Goal: Task Accomplishment & Management: Use online tool/utility

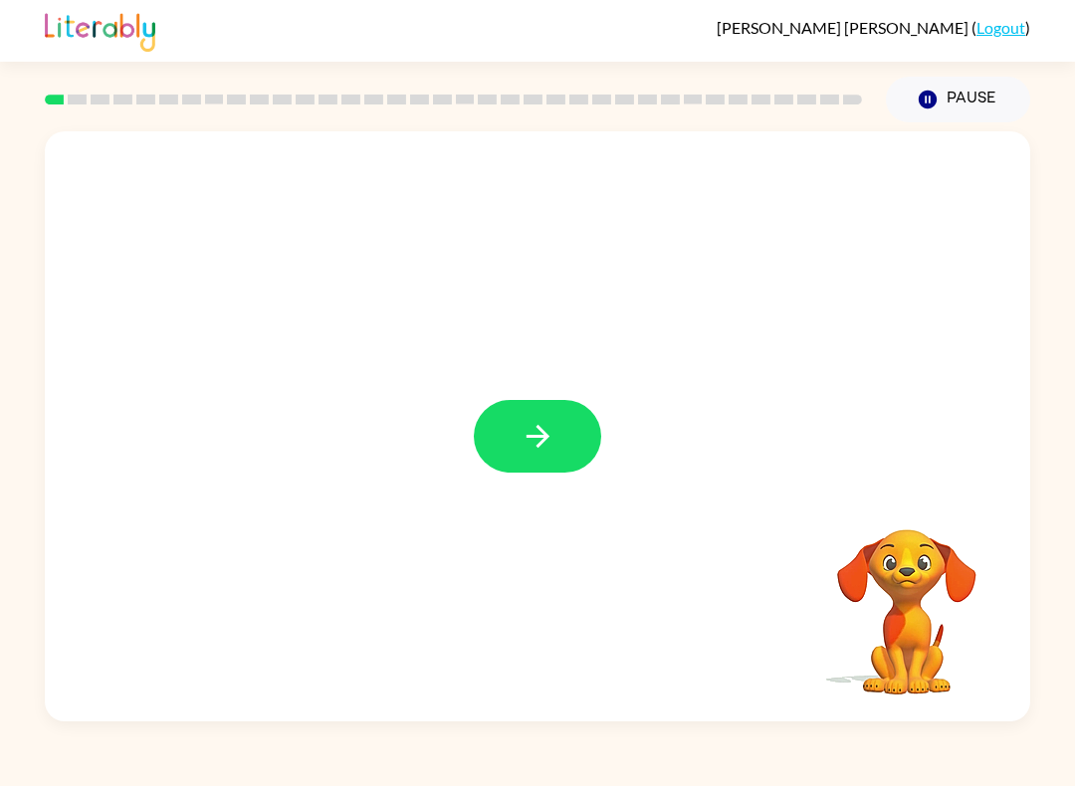
click at [551, 444] on icon "button" at bounding box center [537, 436] width 35 height 35
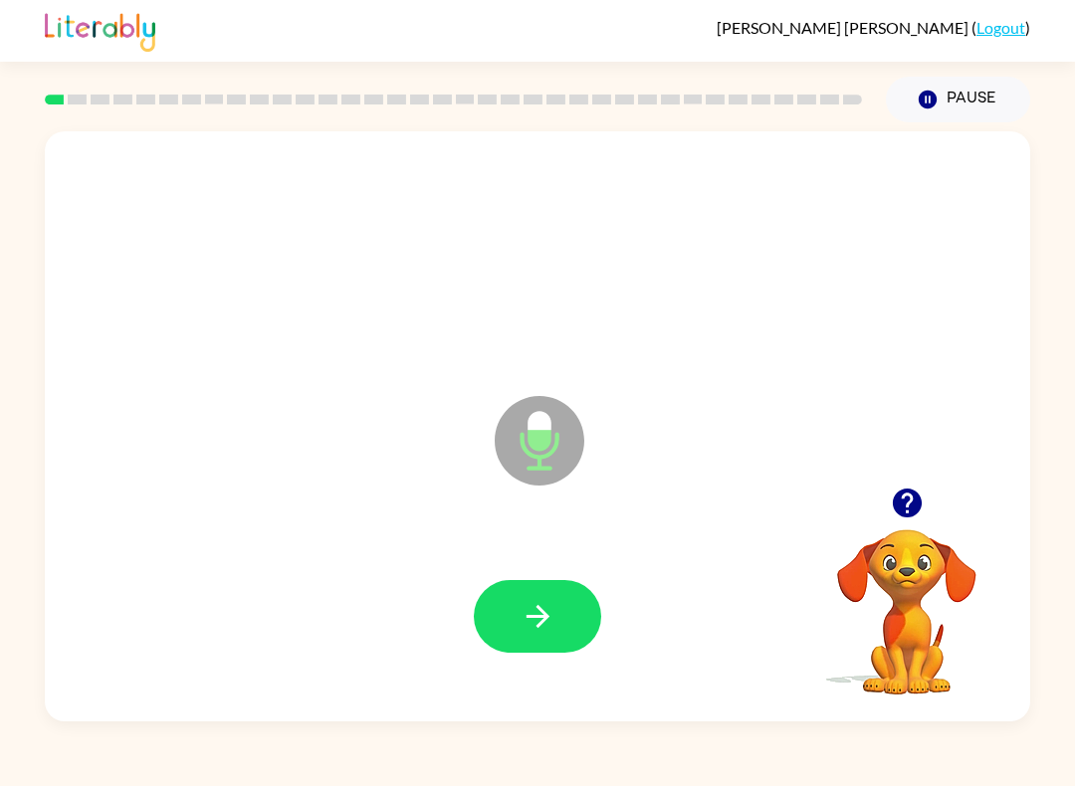
click at [558, 631] on button "button" at bounding box center [537, 616] width 127 height 73
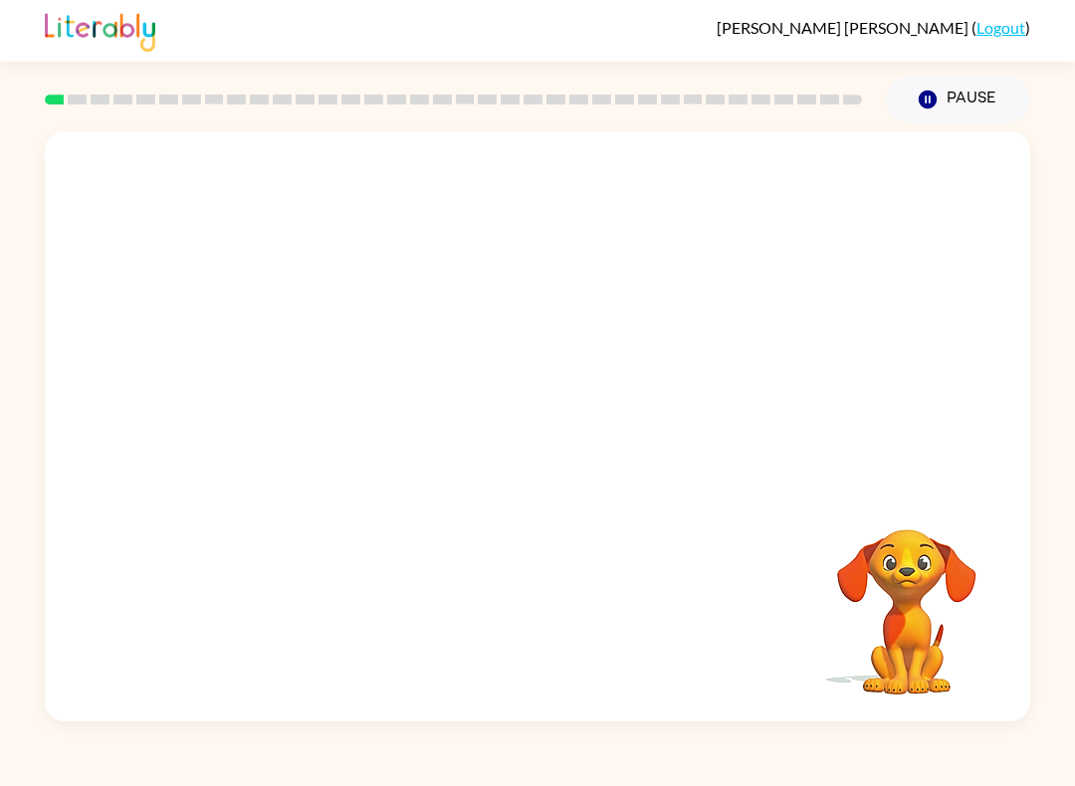
click at [531, 570] on div "Your browser must support playing .mp4 files to use Literably. Please try using…" at bounding box center [537, 426] width 985 height 590
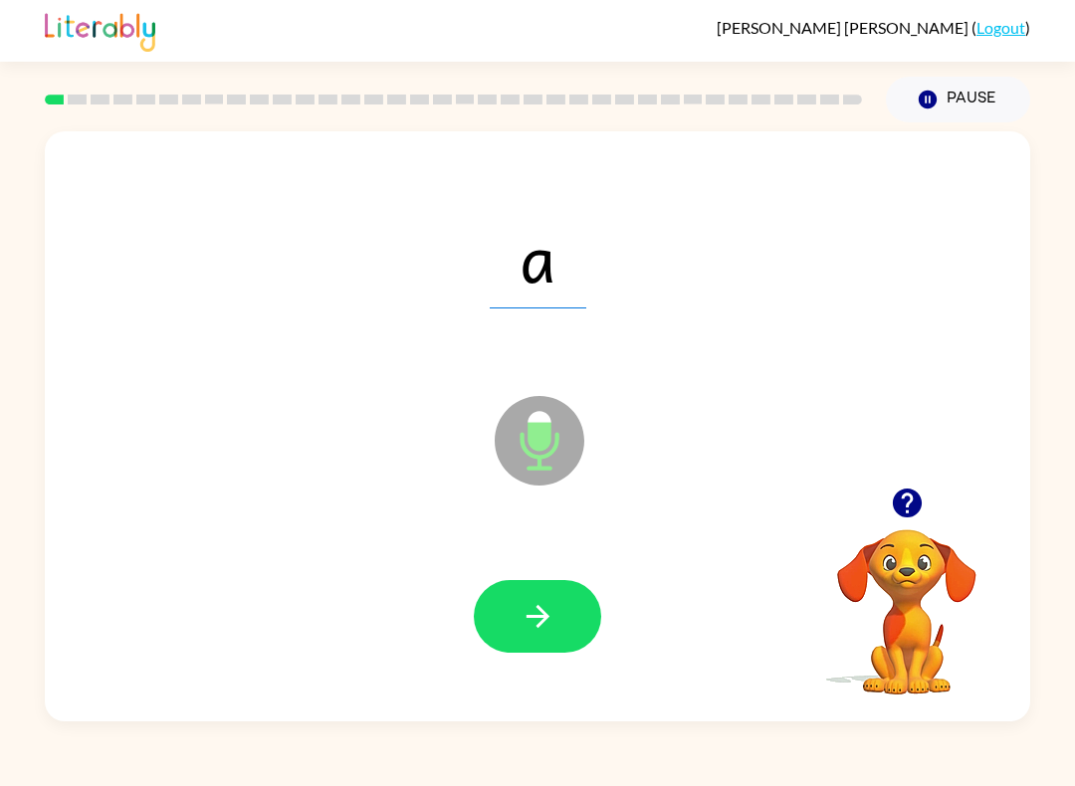
click at [534, 627] on icon "button" at bounding box center [537, 616] width 35 height 35
click at [903, 494] on icon "button" at bounding box center [906, 503] width 29 height 29
click at [514, 624] on button "button" at bounding box center [537, 616] width 127 height 73
click at [536, 622] on icon "button" at bounding box center [537, 616] width 35 height 35
click at [529, 600] on icon "button" at bounding box center [537, 616] width 35 height 35
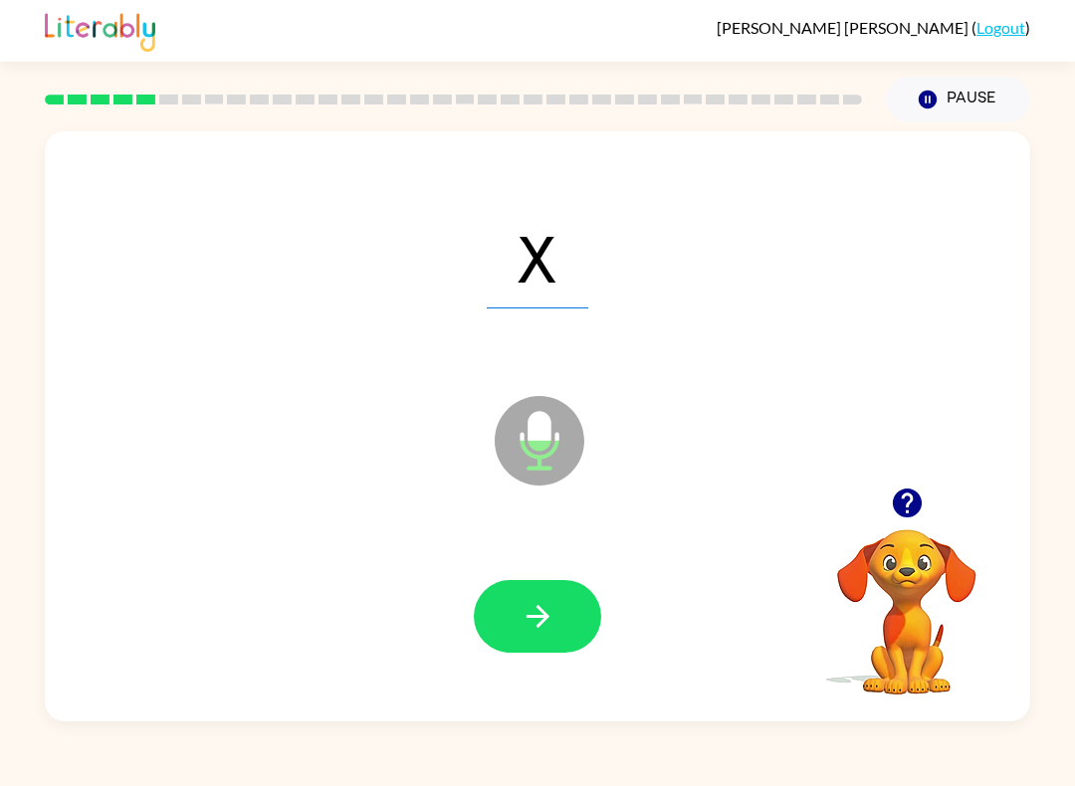
click at [548, 624] on icon "button" at bounding box center [537, 616] width 35 height 35
click at [563, 632] on button "button" at bounding box center [537, 616] width 127 height 73
click at [541, 595] on button "button" at bounding box center [537, 616] width 127 height 73
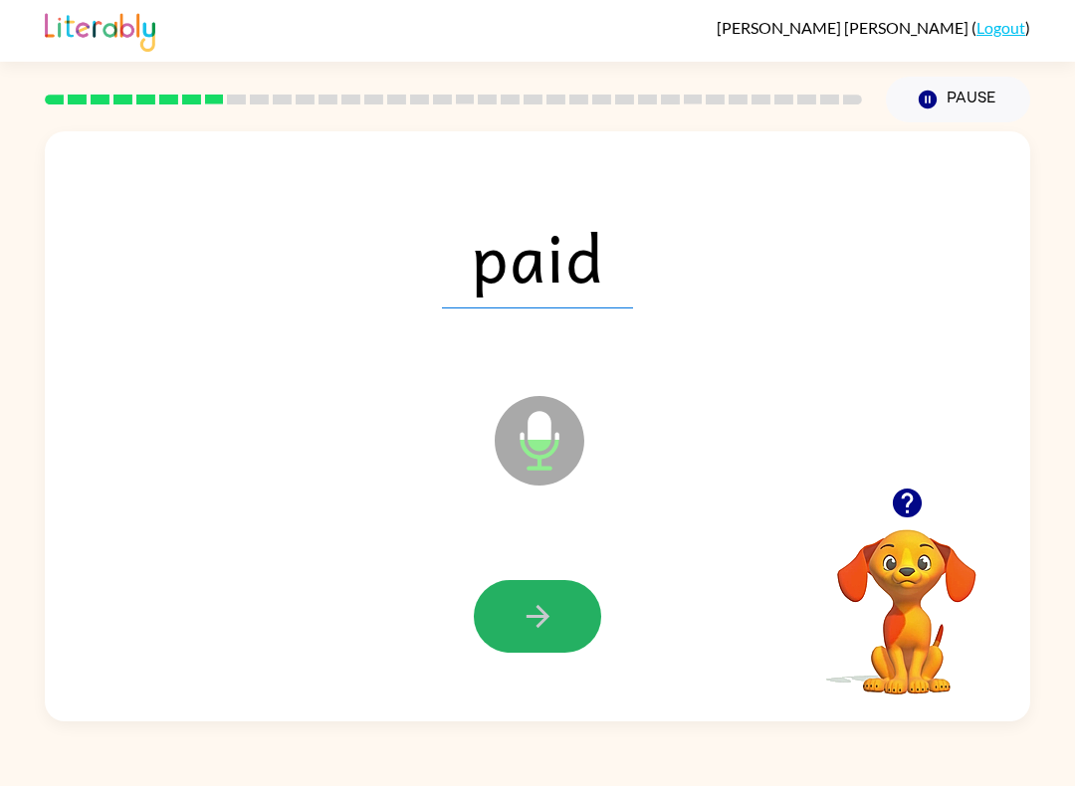
click at [530, 609] on icon "button" at bounding box center [537, 616] width 35 height 35
click at [598, 631] on button "button" at bounding box center [537, 616] width 127 height 73
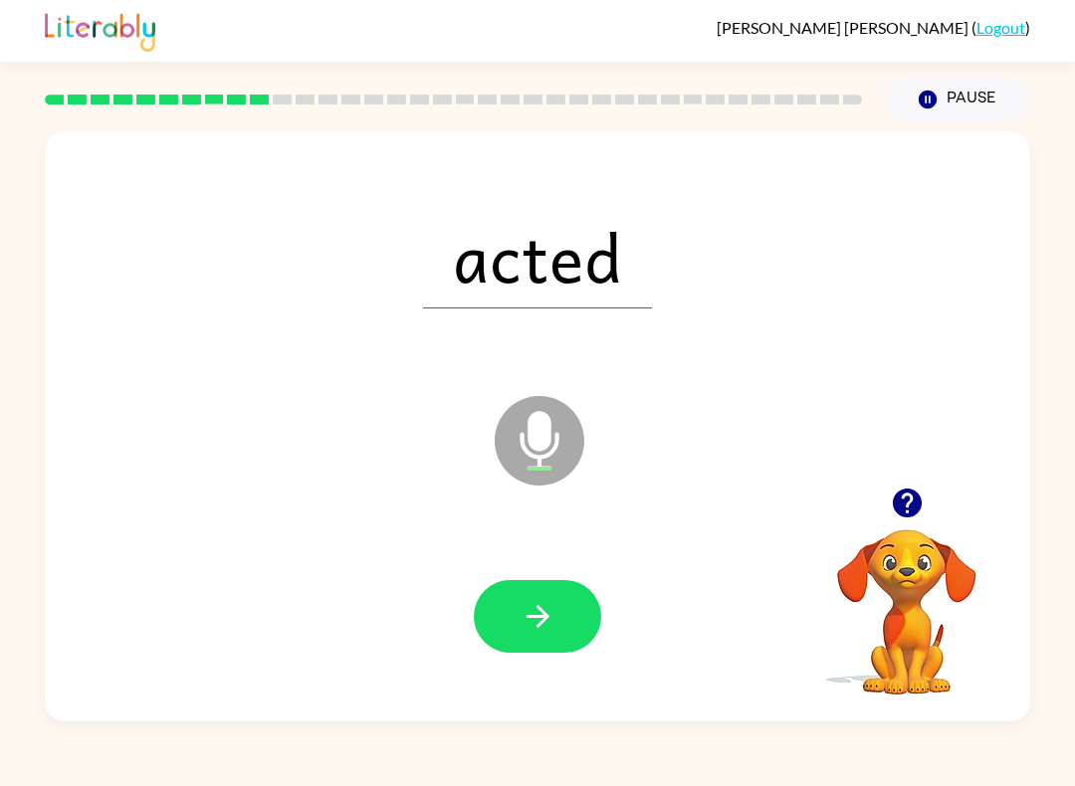
click at [546, 627] on icon "button" at bounding box center [537, 616] width 35 height 35
click at [548, 626] on icon "button" at bounding box center [537, 616] width 35 height 35
click at [568, 611] on button "button" at bounding box center [537, 616] width 127 height 73
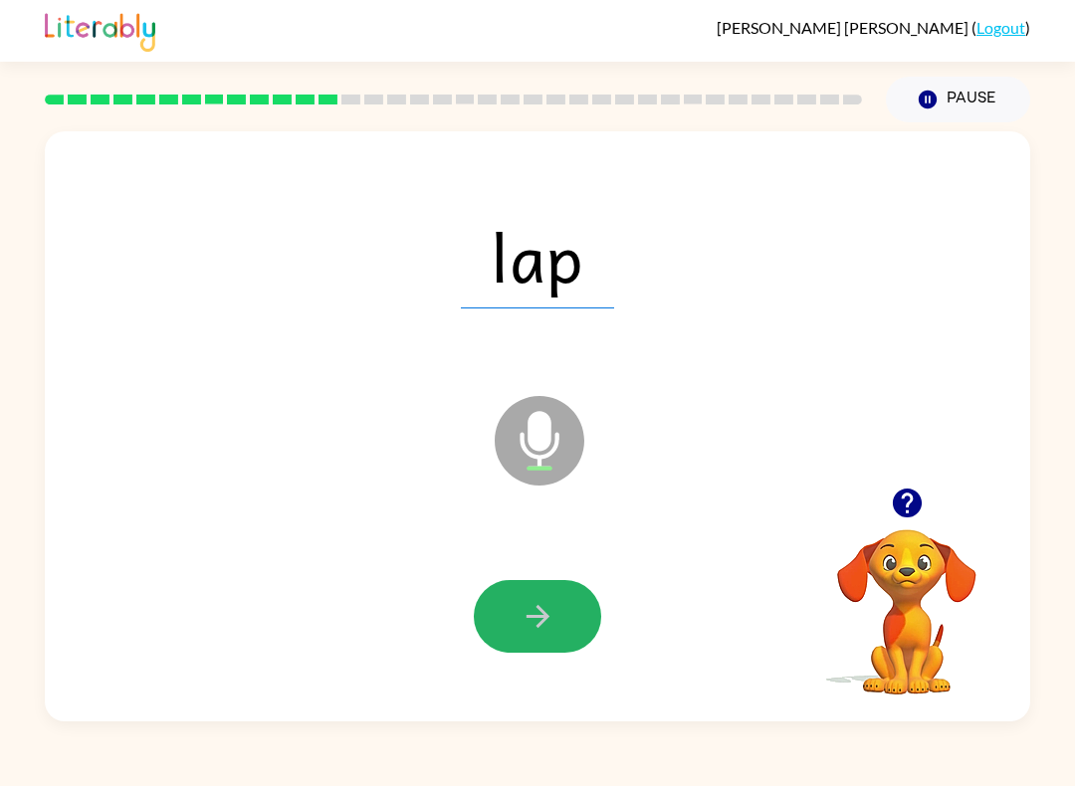
click at [574, 614] on button "button" at bounding box center [537, 616] width 127 height 73
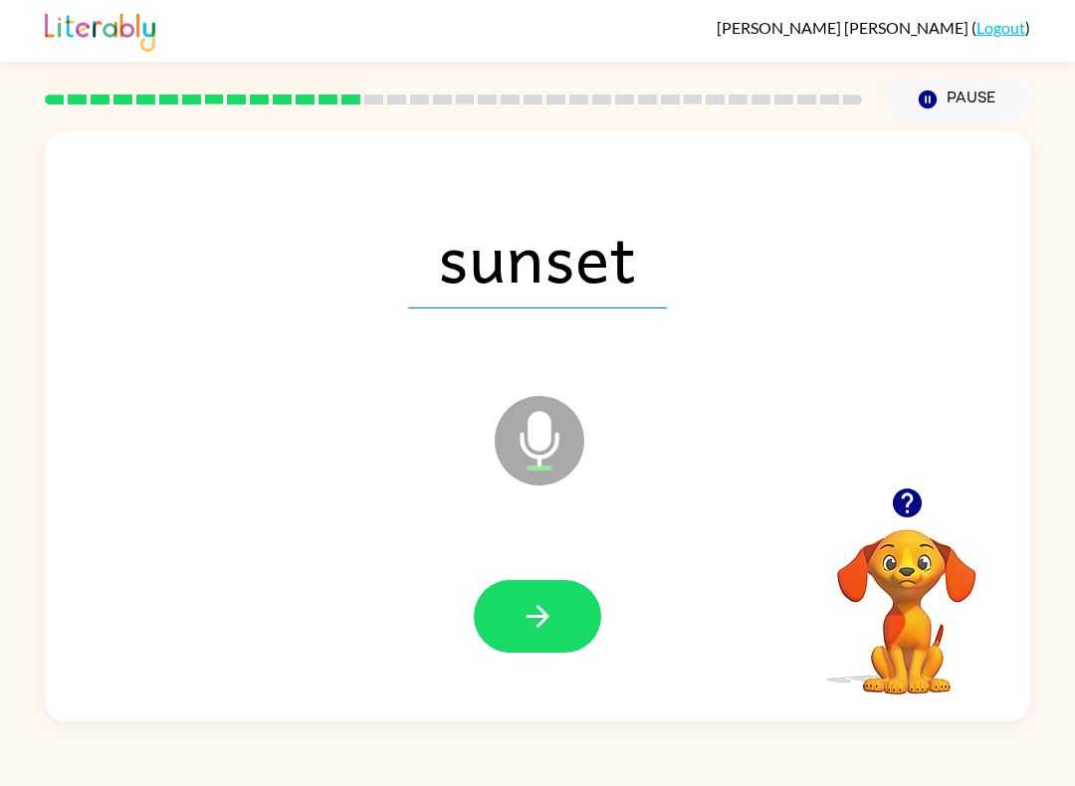
click at [570, 610] on button "button" at bounding box center [537, 616] width 127 height 73
click at [541, 607] on icon "button" at bounding box center [537, 616] width 35 height 35
click at [540, 606] on div at bounding box center [537, 616] width 127 height 73
click at [535, 615] on icon "button" at bounding box center [537, 616] width 35 height 35
click at [540, 607] on icon "button" at bounding box center [537, 616] width 35 height 35
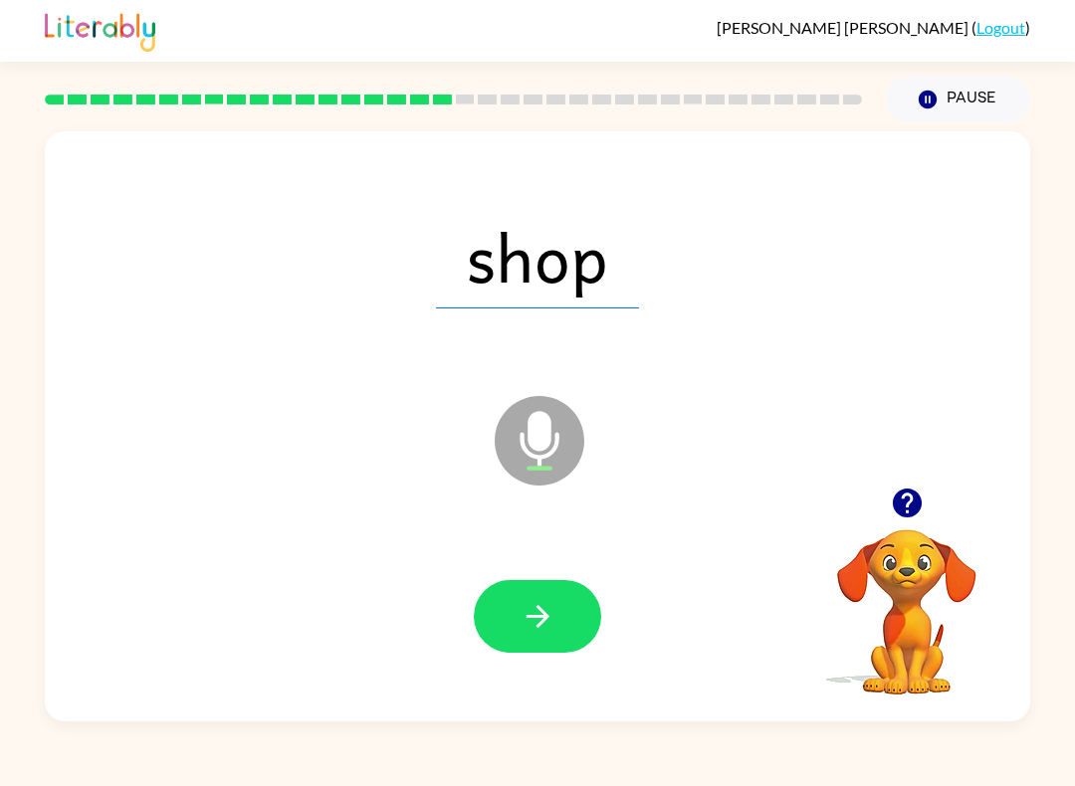
click at [543, 602] on icon "button" at bounding box center [537, 616] width 35 height 35
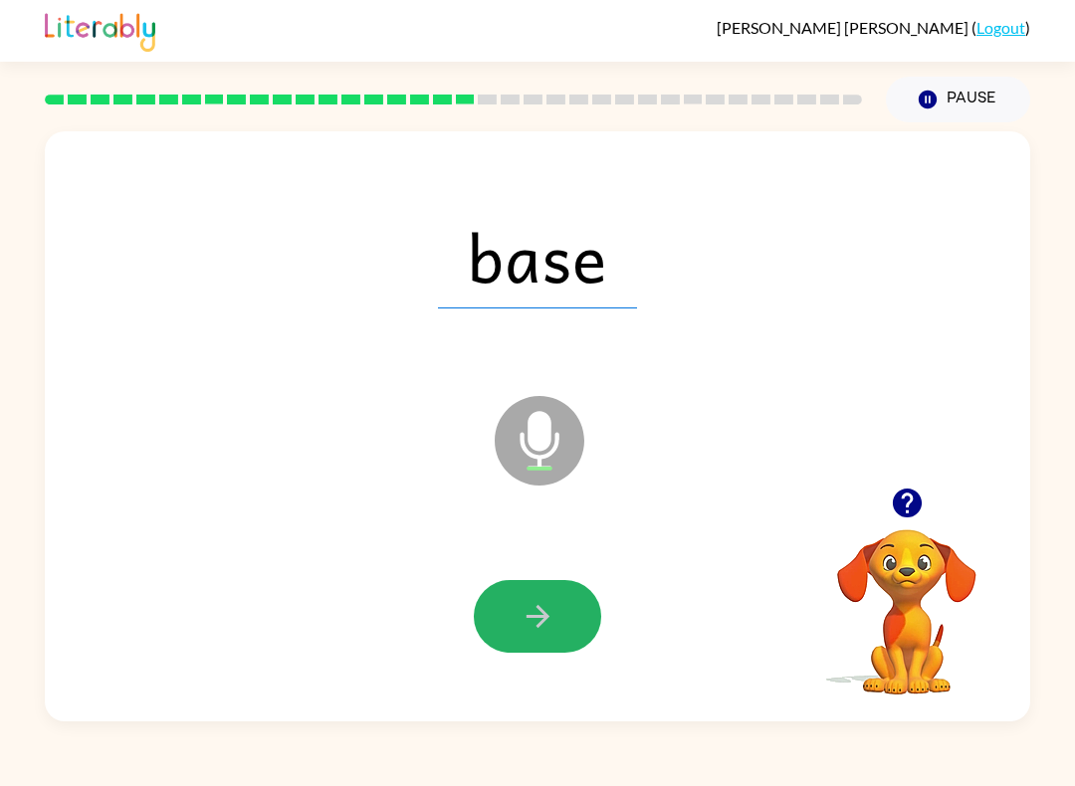
click at [535, 606] on icon "button" at bounding box center [537, 616] width 35 height 35
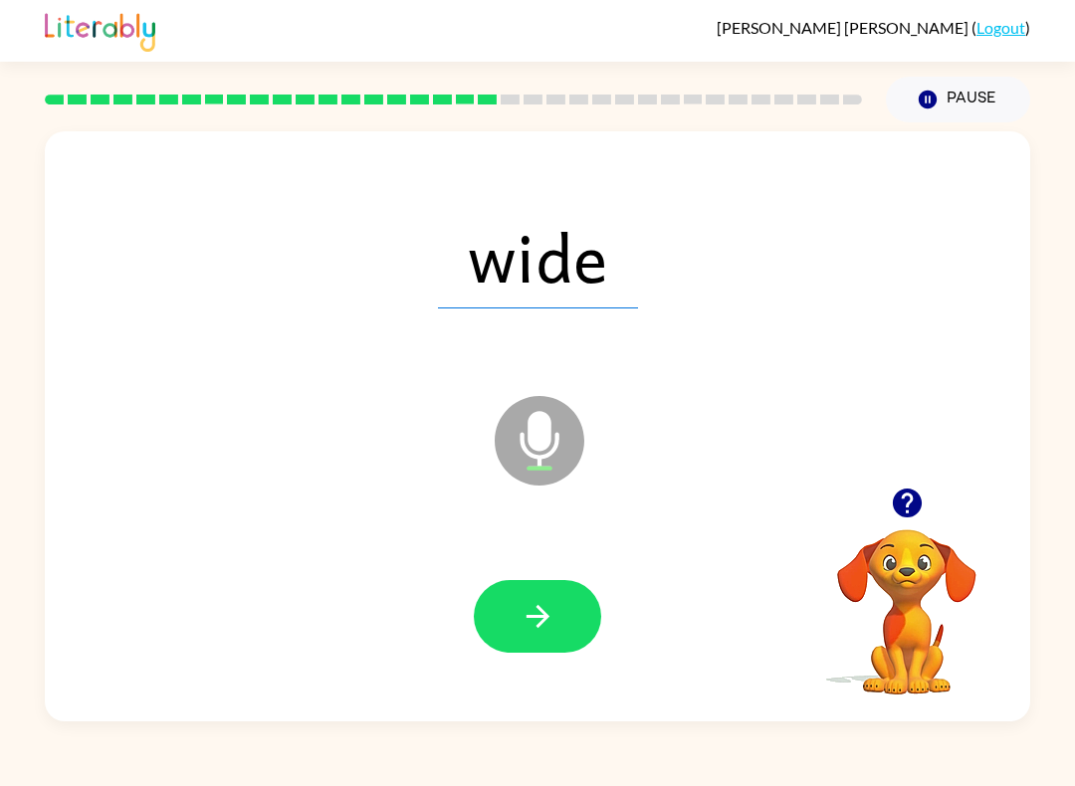
click at [546, 604] on icon "button" at bounding box center [537, 616] width 35 height 35
click at [545, 602] on icon "button" at bounding box center [537, 616] width 35 height 35
click at [545, 606] on icon "button" at bounding box center [537, 616] width 35 height 35
click at [551, 593] on button "button" at bounding box center [537, 616] width 127 height 73
click at [539, 619] on icon "button" at bounding box center [537, 616] width 35 height 35
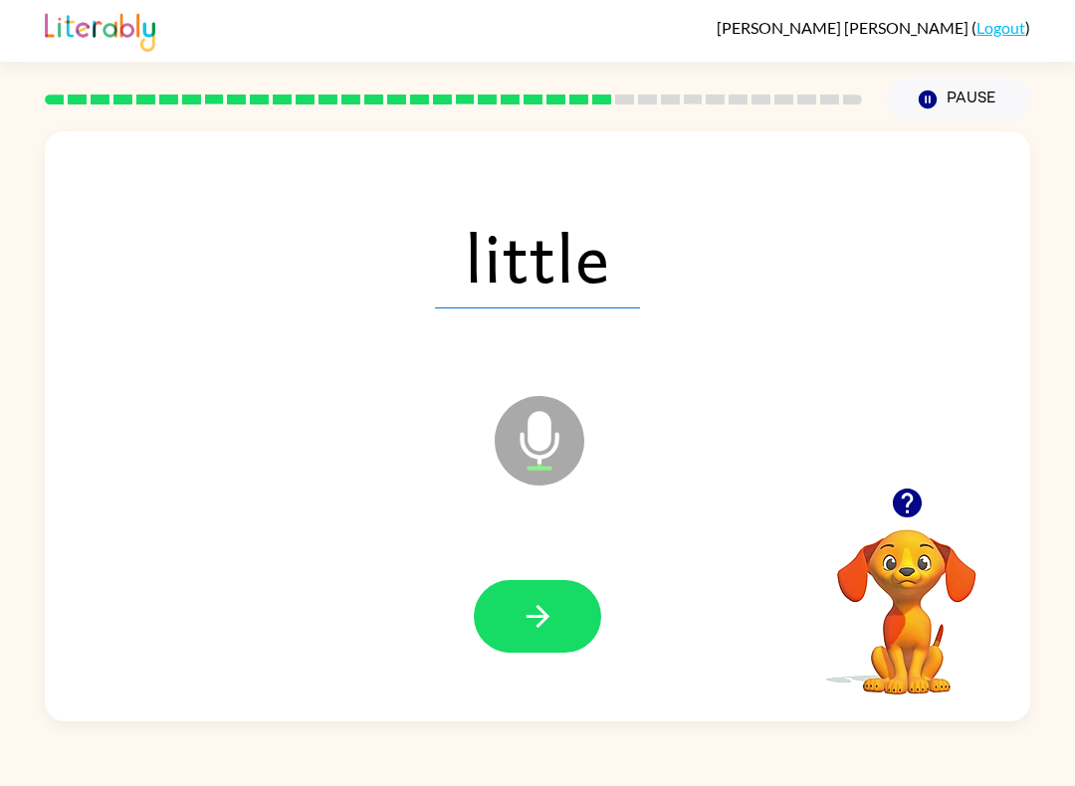
click at [546, 605] on icon "button" at bounding box center [537, 616] width 35 height 35
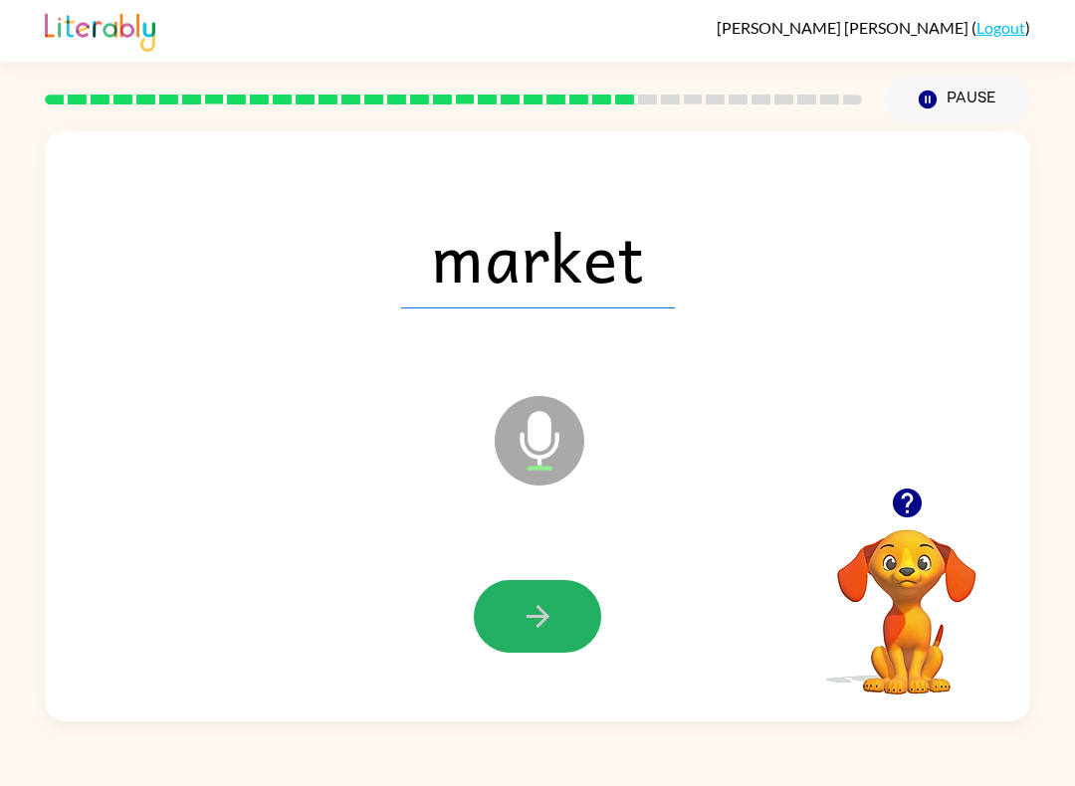
click at [545, 610] on icon "button" at bounding box center [537, 616] width 35 height 35
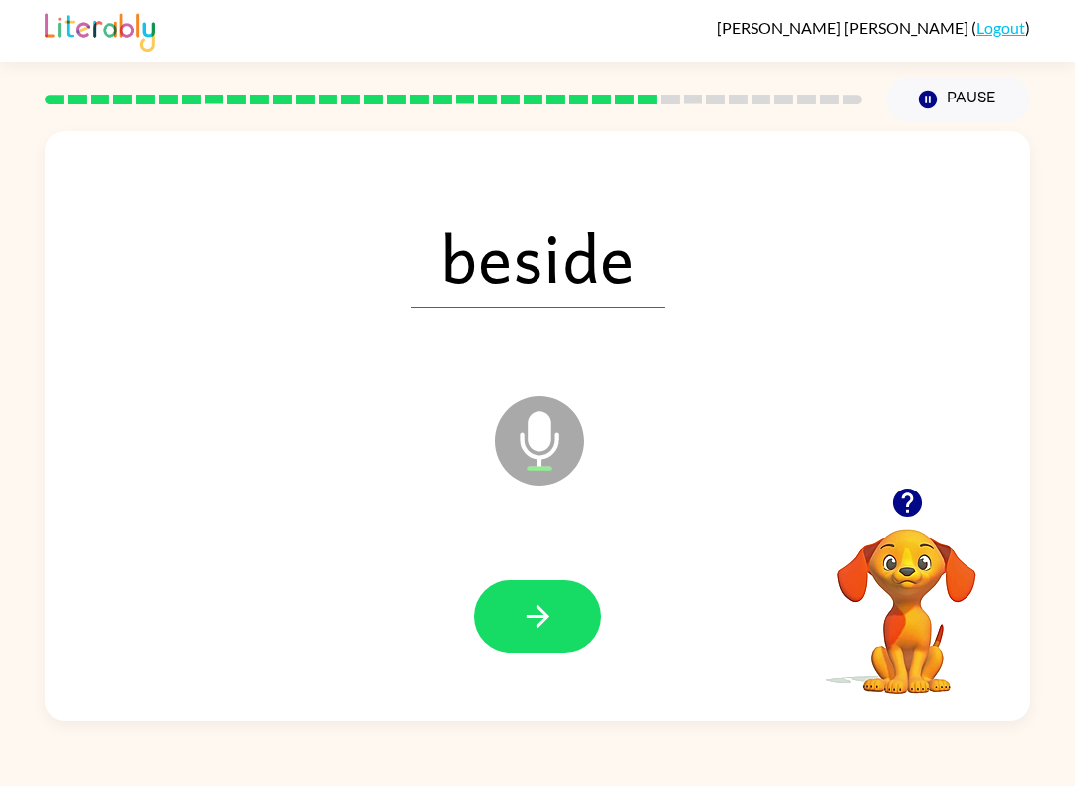
click at [547, 603] on icon "button" at bounding box center [537, 616] width 35 height 35
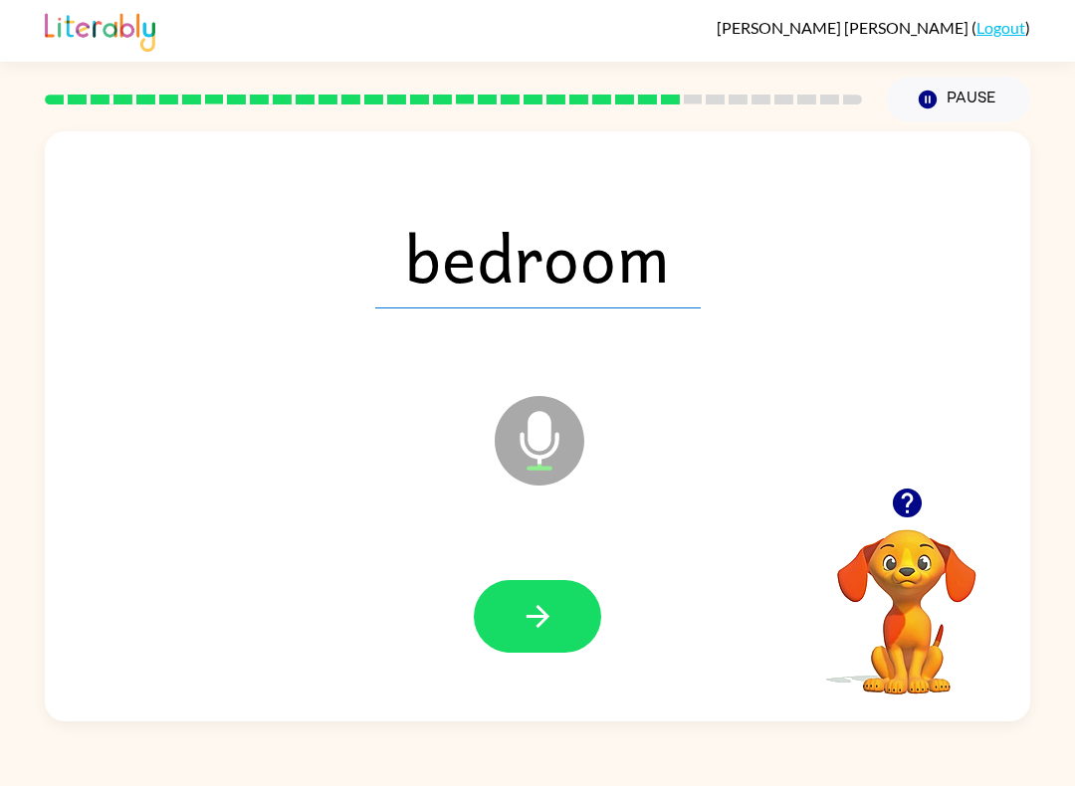
click at [551, 613] on icon "button" at bounding box center [537, 616] width 35 height 35
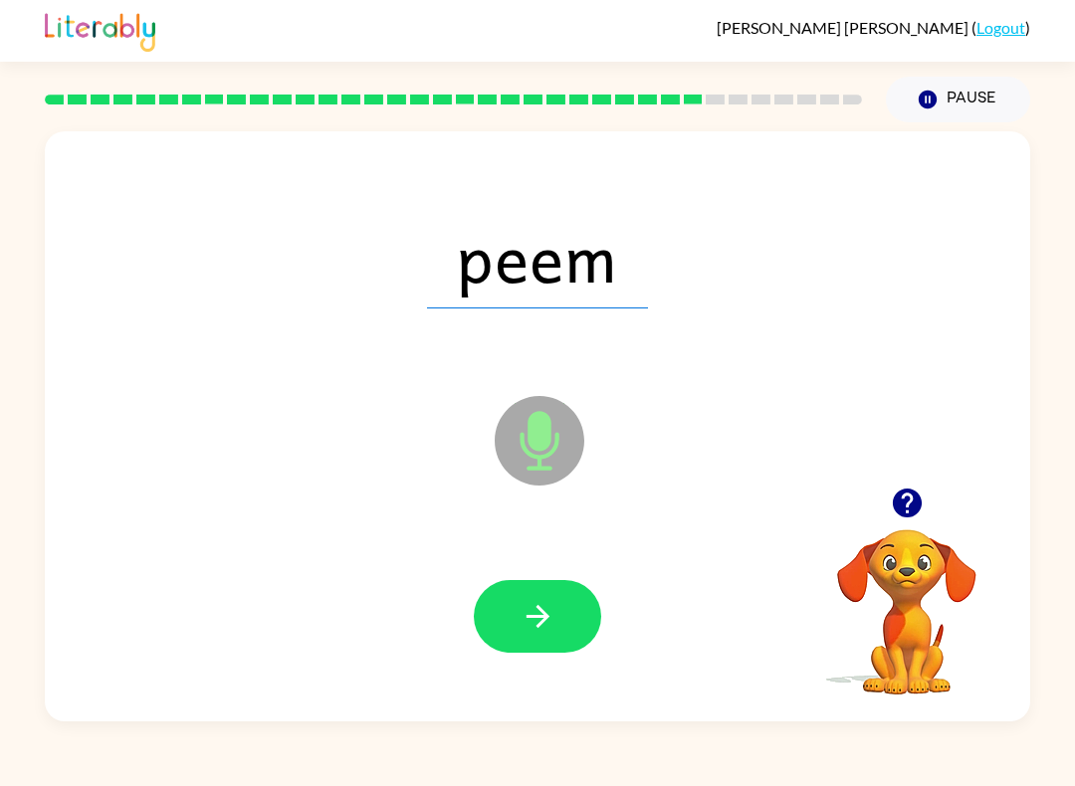
click at [552, 608] on icon "button" at bounding box center [537, 616] width 35 height 35
click at [556, 604] on button "button" at bounding box center [537, 616] width 127 height 73
click at [555, 599] on button "button" at bounding box center [537, 616] width 127 height 73
click at [553, 605] on icon "button" at bounding box center [537, 616] width 35 height 35
click at [553, 606] on icon "button" at bounding box center [537, 616] width 35 height 35
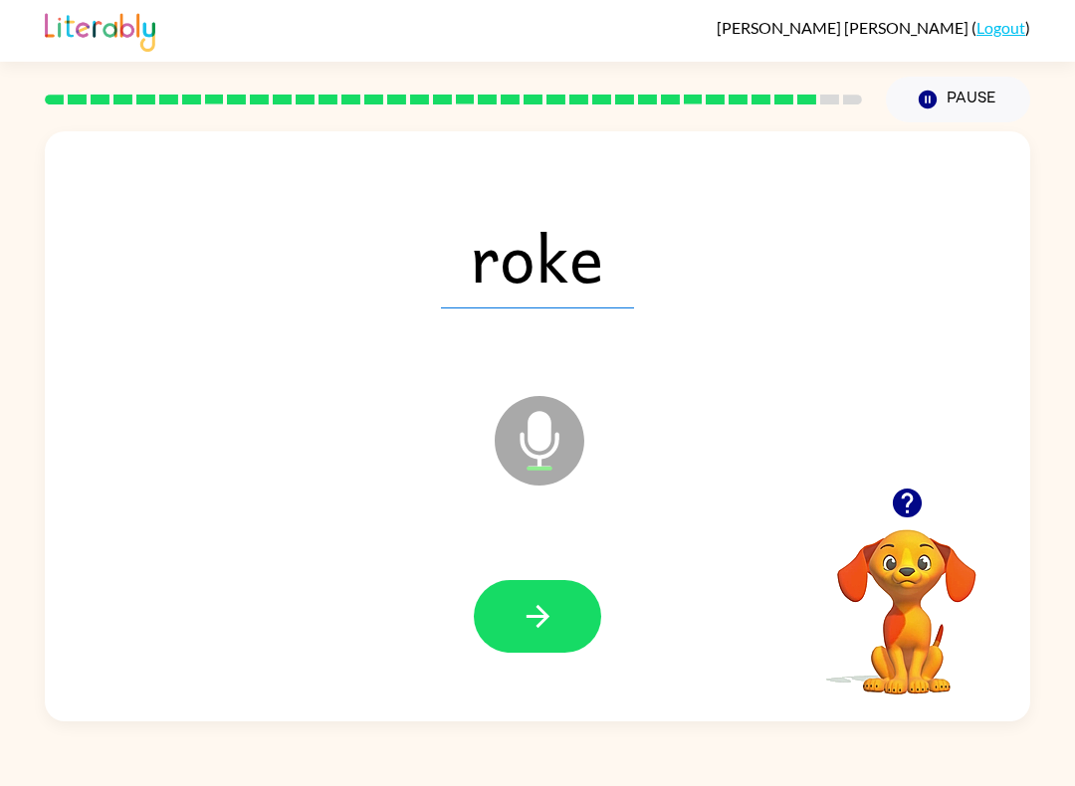
click at [554, 602] on icon "button" at bounding box center [537, 616] width 35 height 35
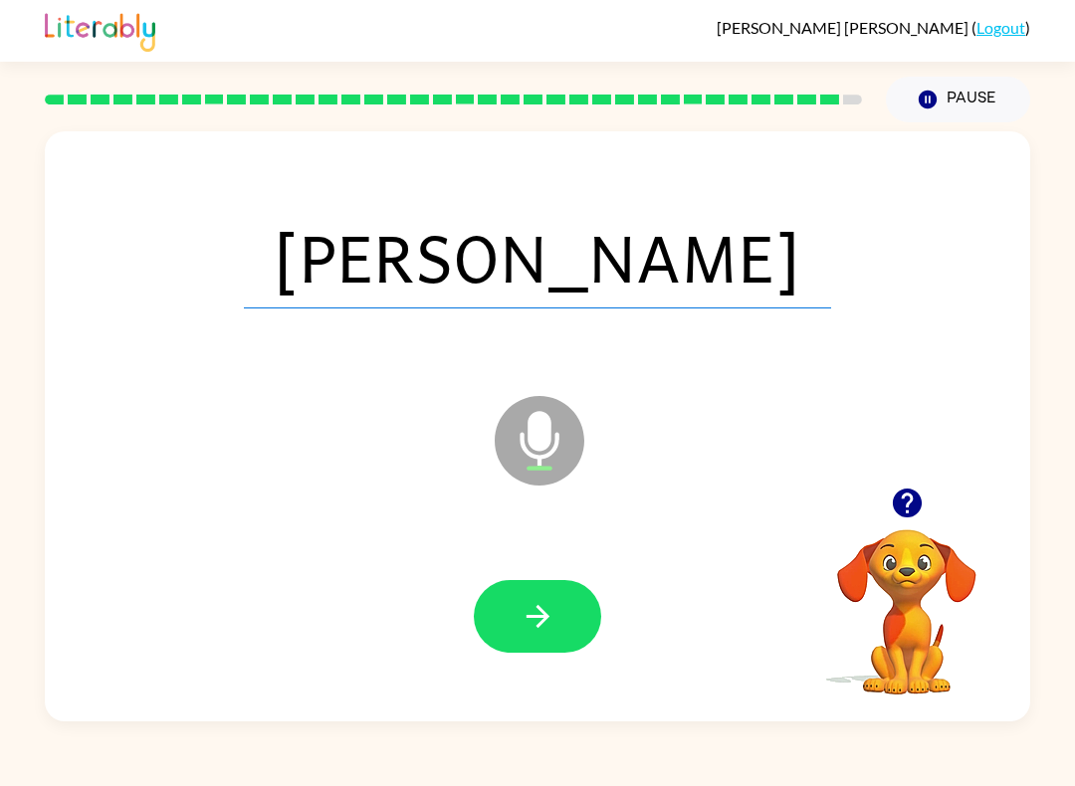
click at [552, 606] on icon "button" at bounding box center [537, 616] width 35 height 35
